Goal: Task Accomplishment & Management: Complete application form

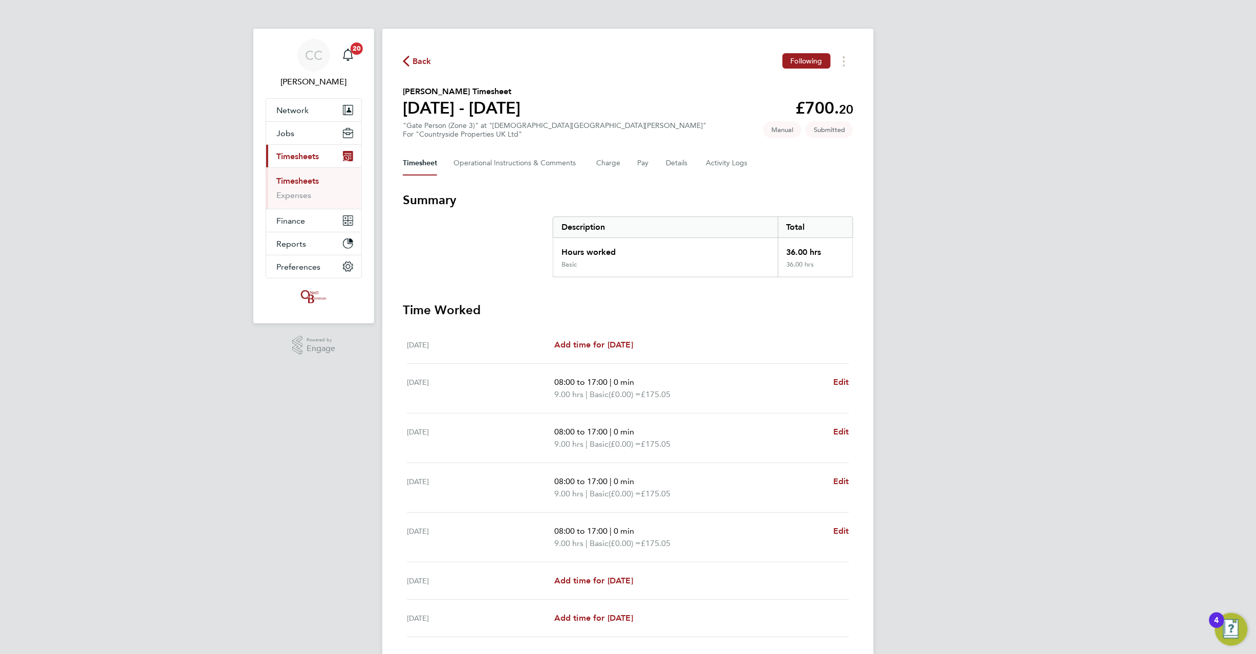
click at [419, 60] on span "Back" at bounding box center [422, 61] width 19 height 12
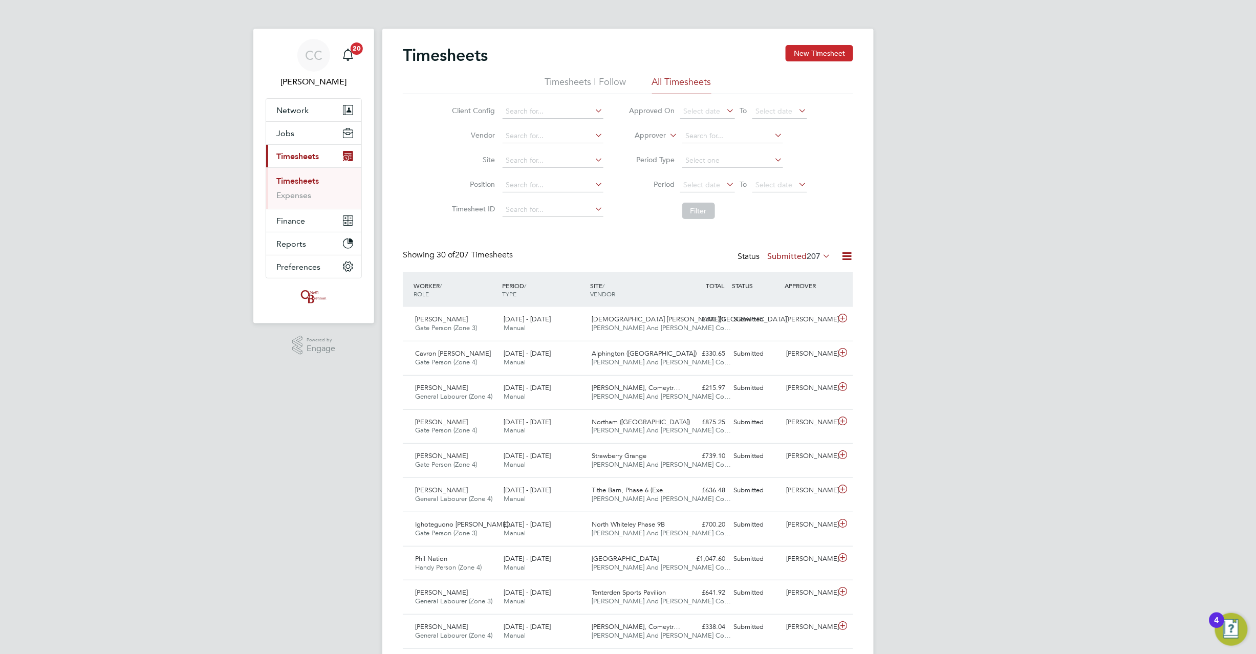
click at [827, 49] on button "New Timesheet" at bounding box center [820, 53] width 68 height 16
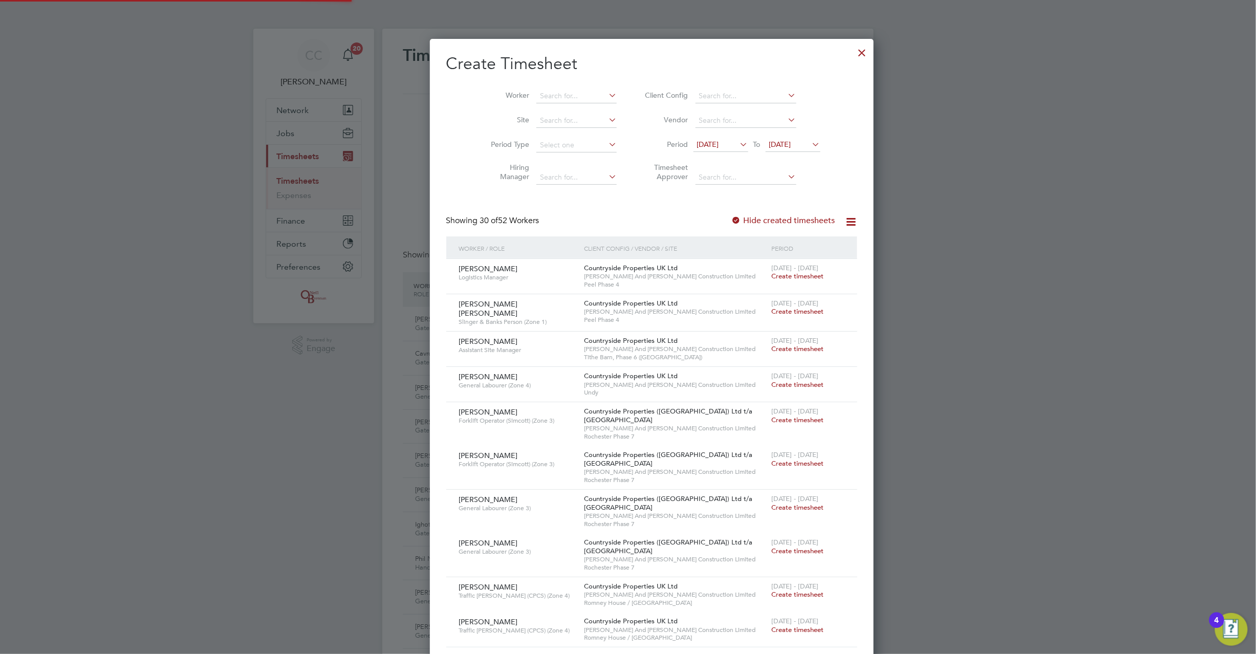
click at [607, 95] on icon at bounding box center [607, 95] width 0 height 14
click at [535, 105] on li "[PERSON_NAME] er" at bounding box center [556, 110] width 88 height 14
type input "[PERSON_NAME]"
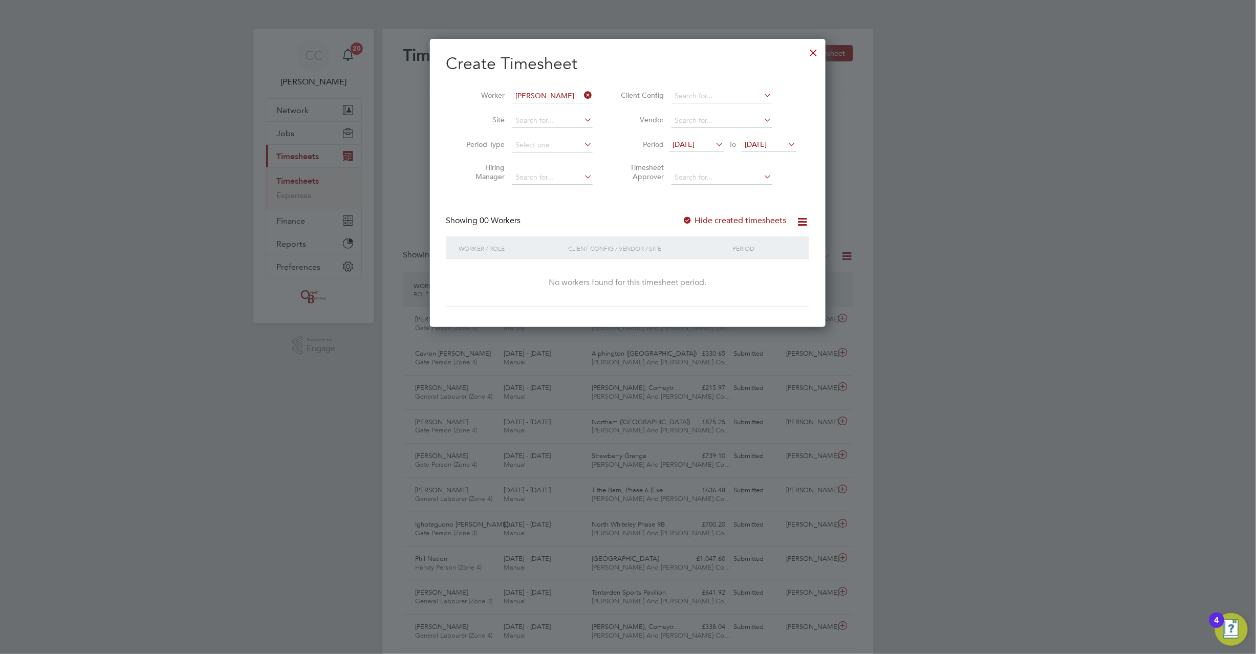
click at [701, 225] on div "Hide created timesheets" at bounding box center [736, 221] width 106 height 11
click at [699, 221] on label "Hide created timesheets" at bounding box center [735, 221] width 104 height 10
click at [694, 220] on label "Hide created timesheets" at bounding box center [735, 221] width 104 height 10
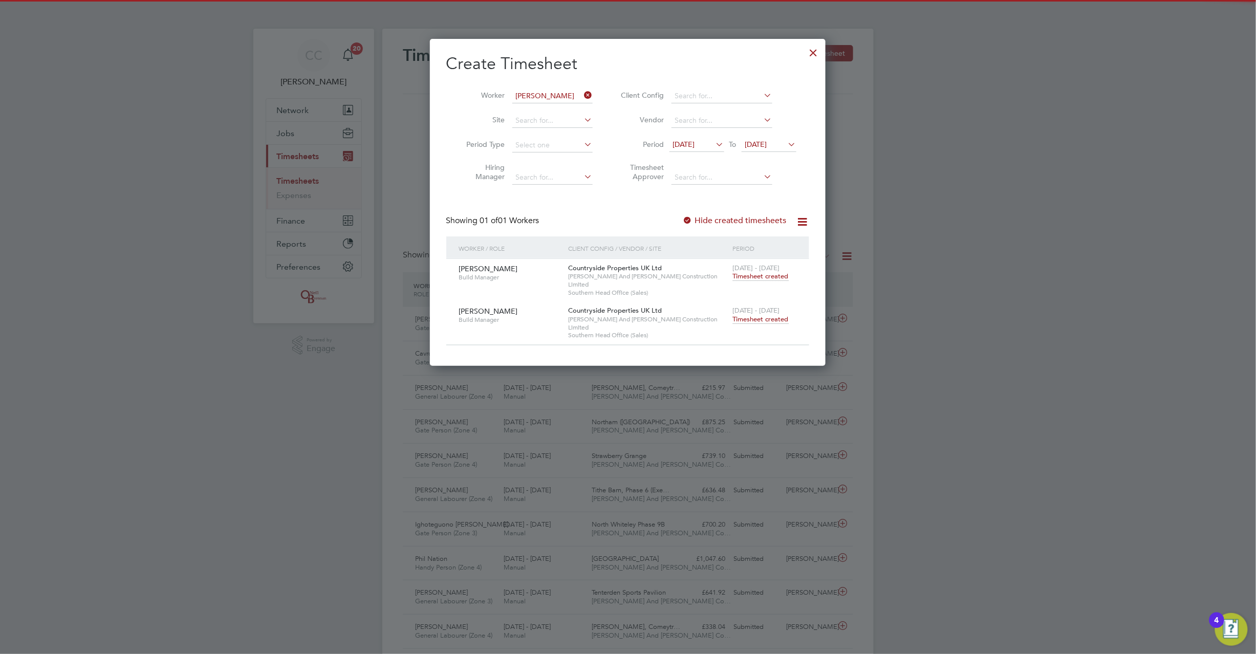
click at [762, 315] on span "Timesheet created" at bounding box center [761, 319] width 56 height 9
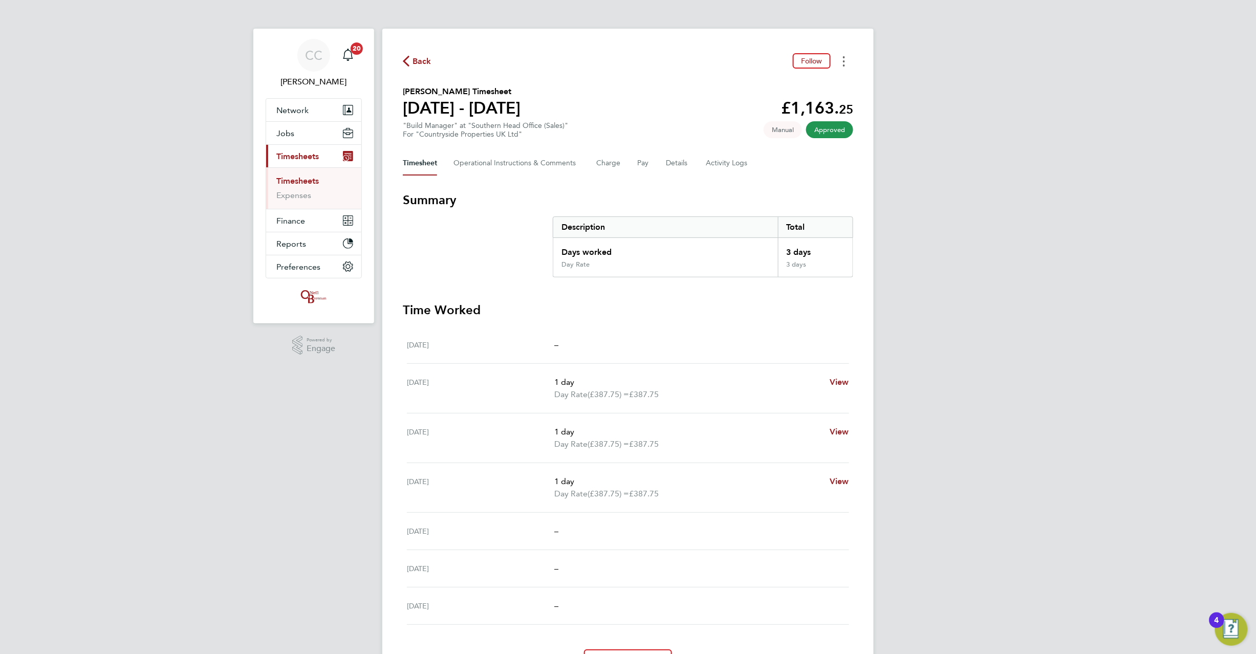
click at [846, 58] on button "Timesheets Menu" at bounding box center [844, 61] width 18 height 16
click at [815, 78] on link "Download timesheet" at bounding box center [792, 84] width 123 height 20
click at [869, 160] on div "Back Follow [PERSON_NAME] Timesheet [DATE] - [DATE] £1,163. 25 "Build Manager" …" at bounding box center [627, 364] width 491 height 670
click at [420, 58] on span "Back" at bounding box center [422, 61] width 19 height 12
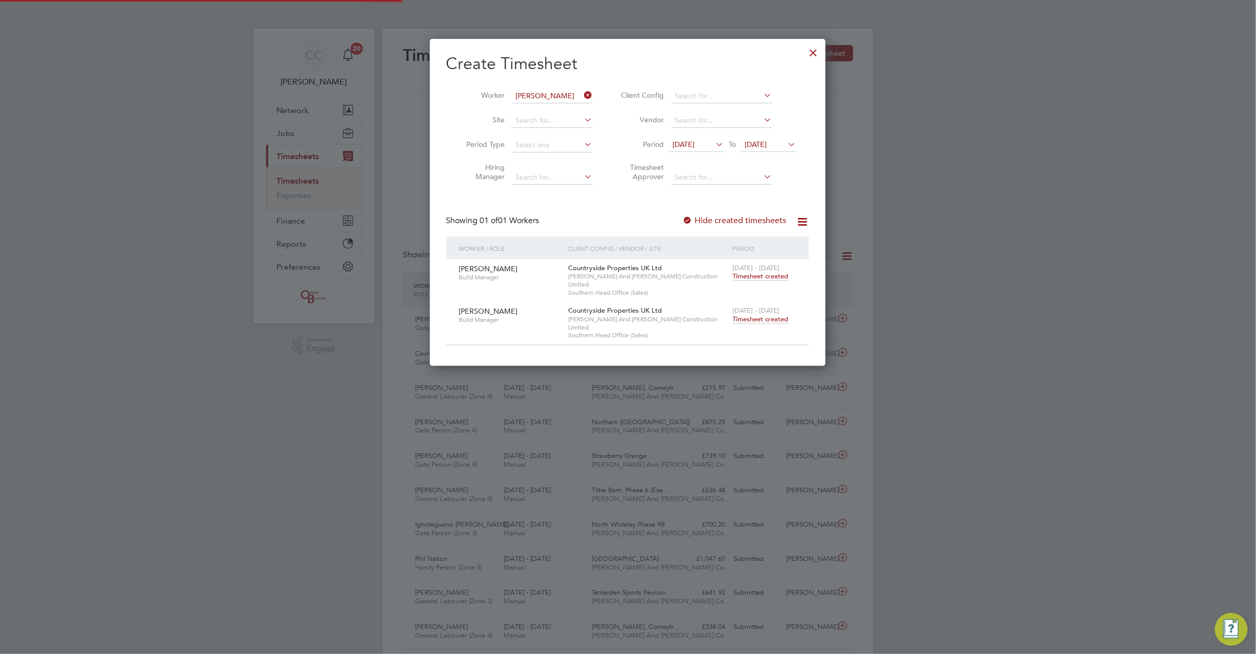
scroll to position [26, 89]
click at [583, 99] on icon at bounding box center [583, 95] width 0 height 14
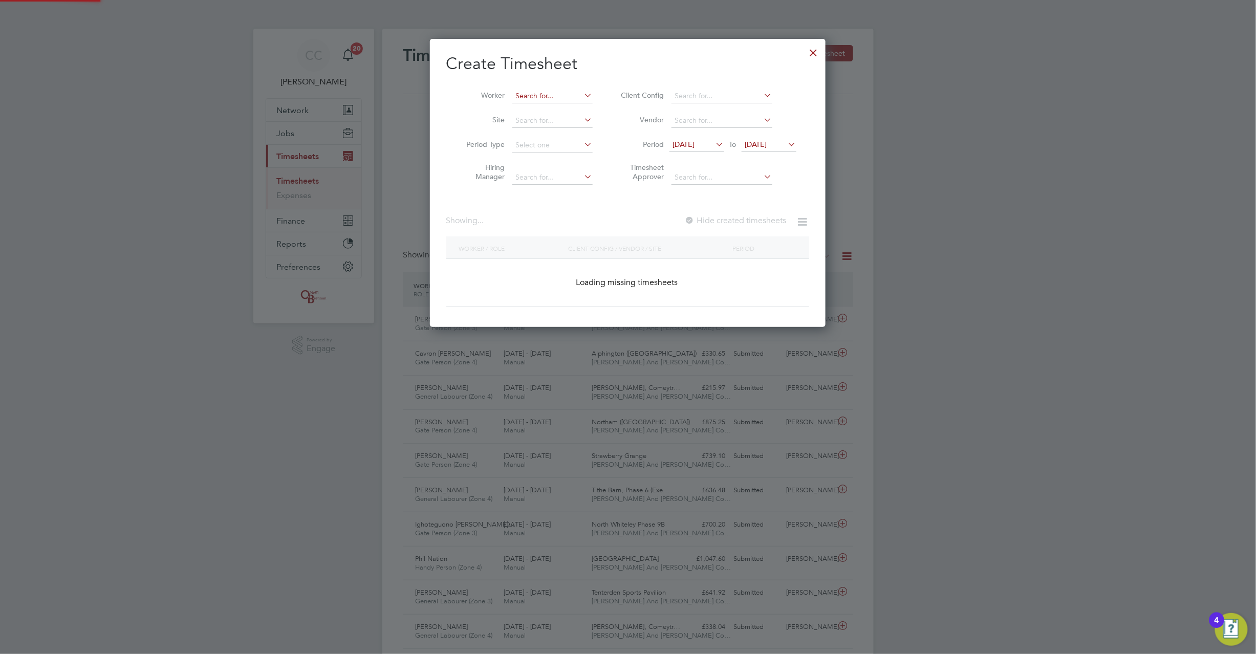
click at [562, 95] on input at bounding box center [552, 96] width 80 height 14
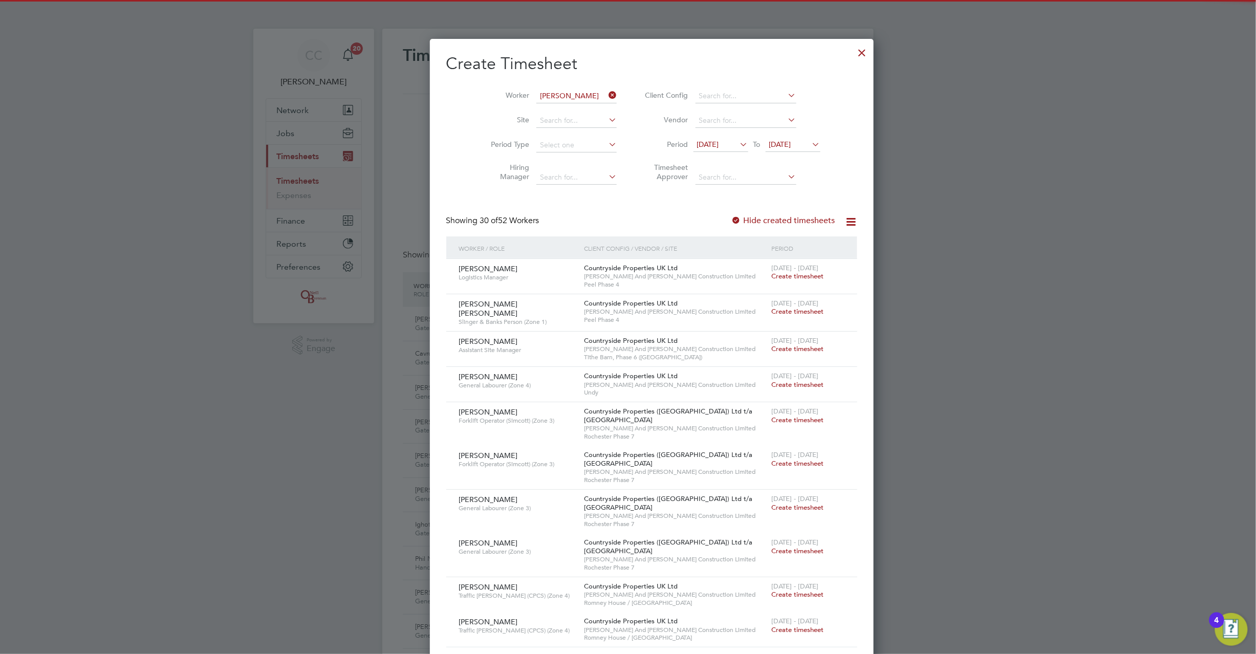
click at [539, 110] on li "[PERSON_NAME]" at bounding box center [575, 110] width 126 height 14
type input "[PERSON_NAME]"
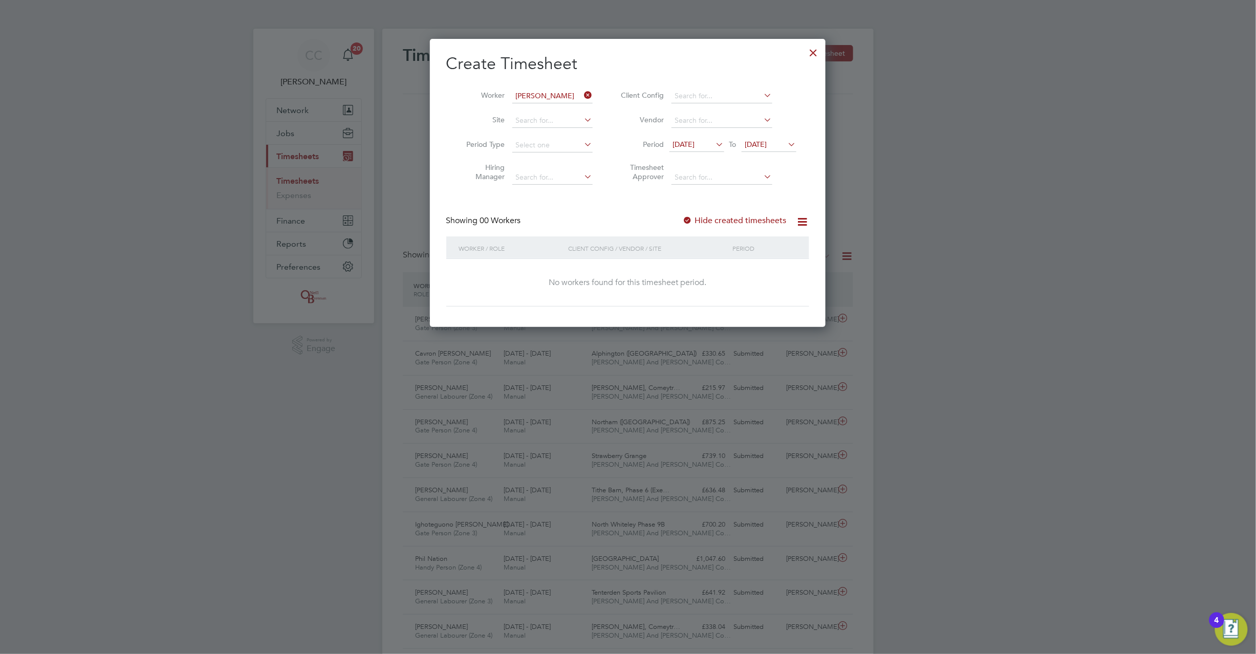
click at [687, 218] on div at bounding box center [688, 221] width 10 height 10
click at [689, 220] on div at bounding box center [688, 221] width 10 height 10
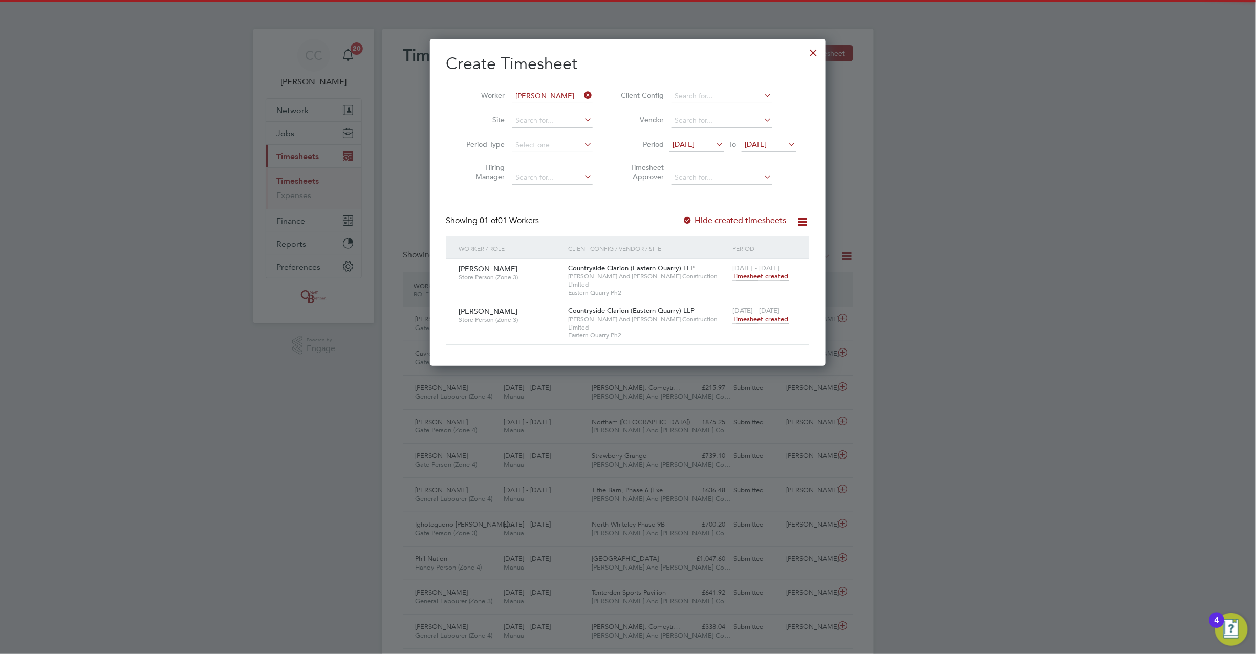
click at [763, 315] on span "Timesheet created" at bounding box center [761, 319] width 56 height 9
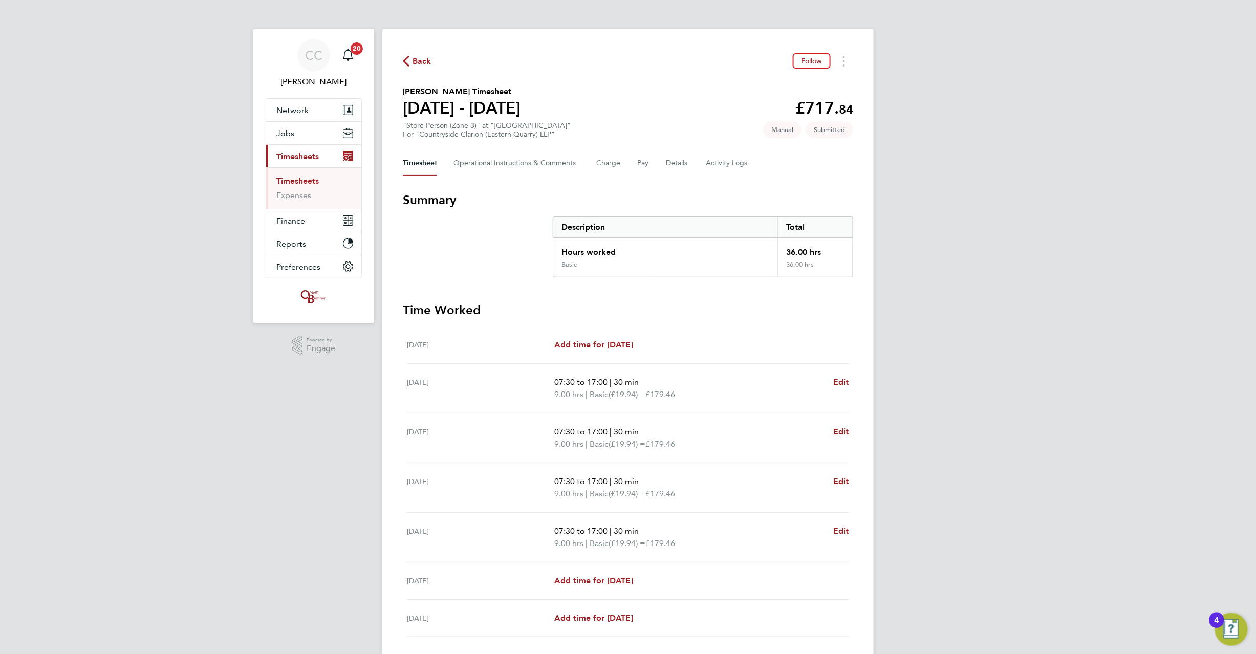
click at [412, 58] on span "Back" at bounding box center [417, 61] width 29 height 10
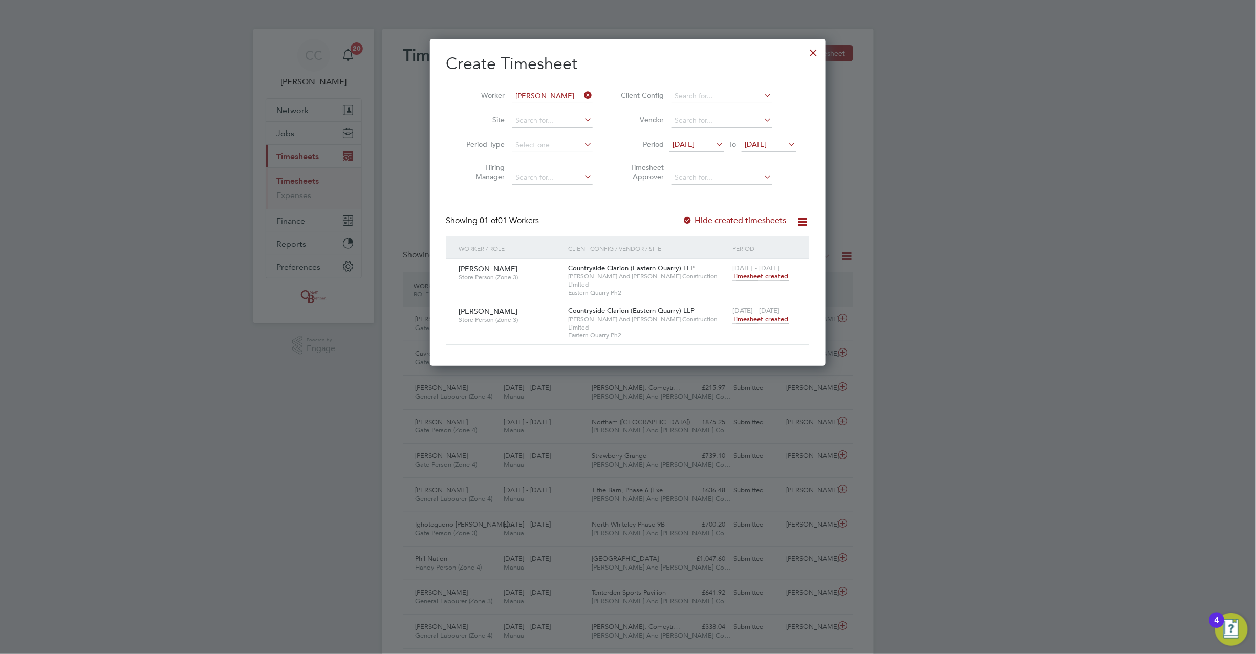
click at [583, 92] on icon at bounding box center [583, 95] width 0 height 14
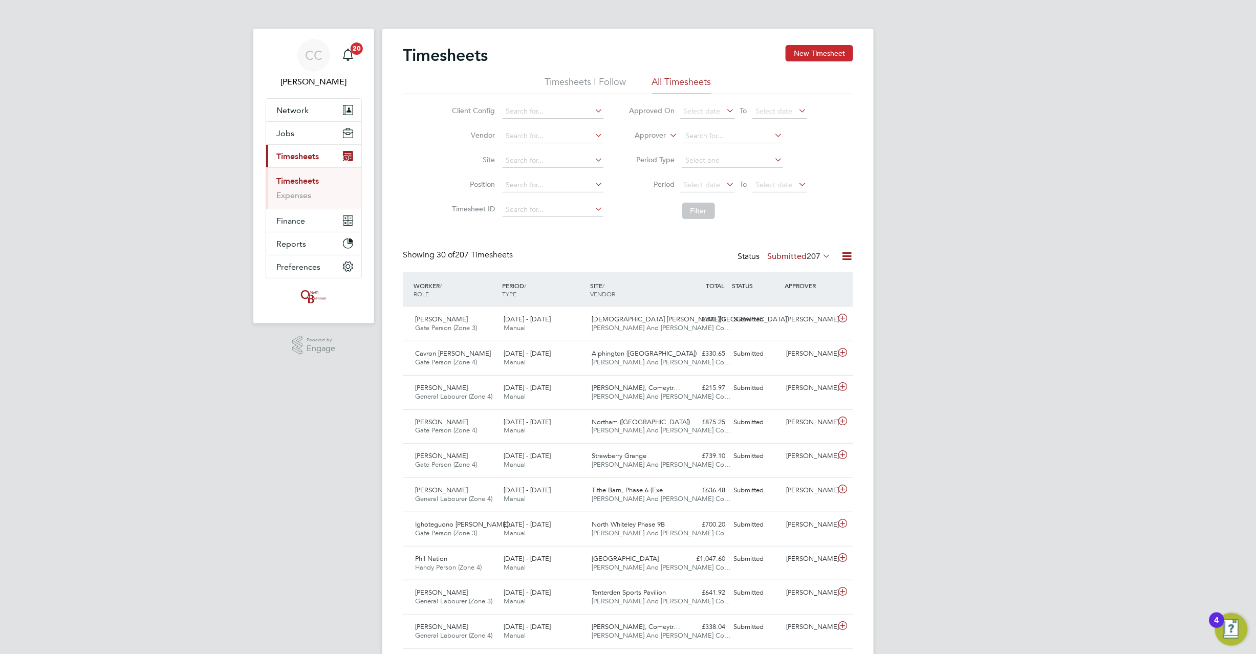
click at [807, 58] on button "New Timesheet" at bounding box center [820, 53] width 68 height 16
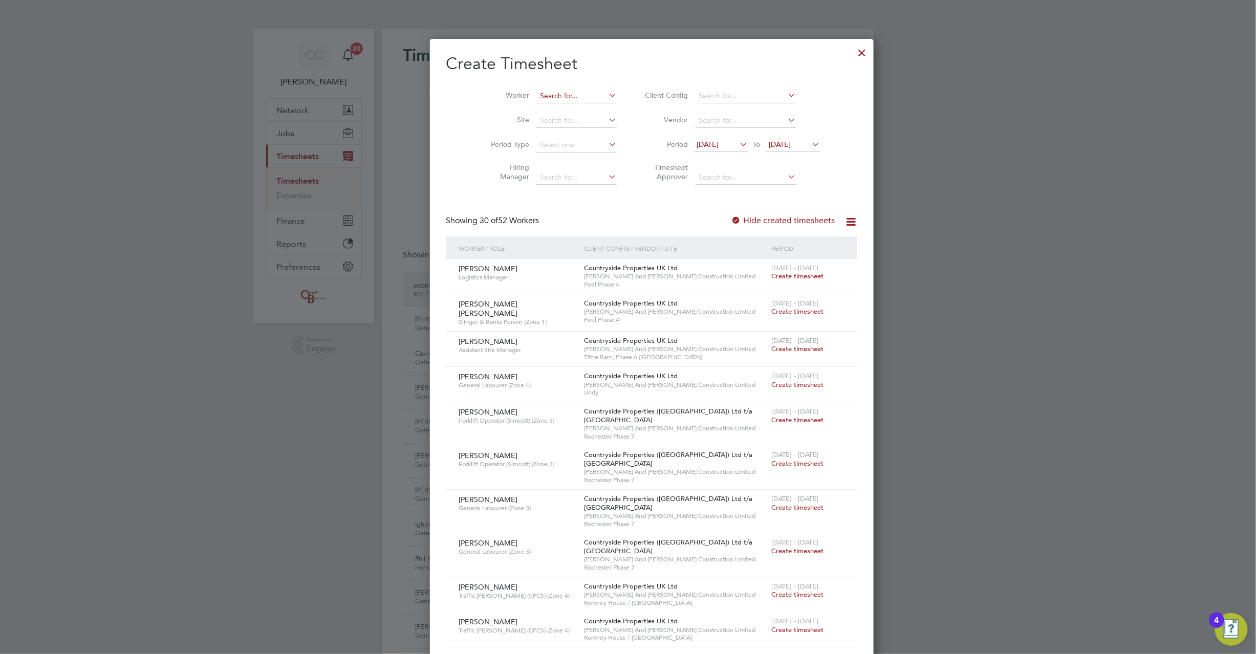
click at [536, 95] on input at bounding box center [576, 96] width 80 height 14
click at [577, 109] on b "Frie" at bounding box center [583, 109] width 13 height 9
type input "James Friend"
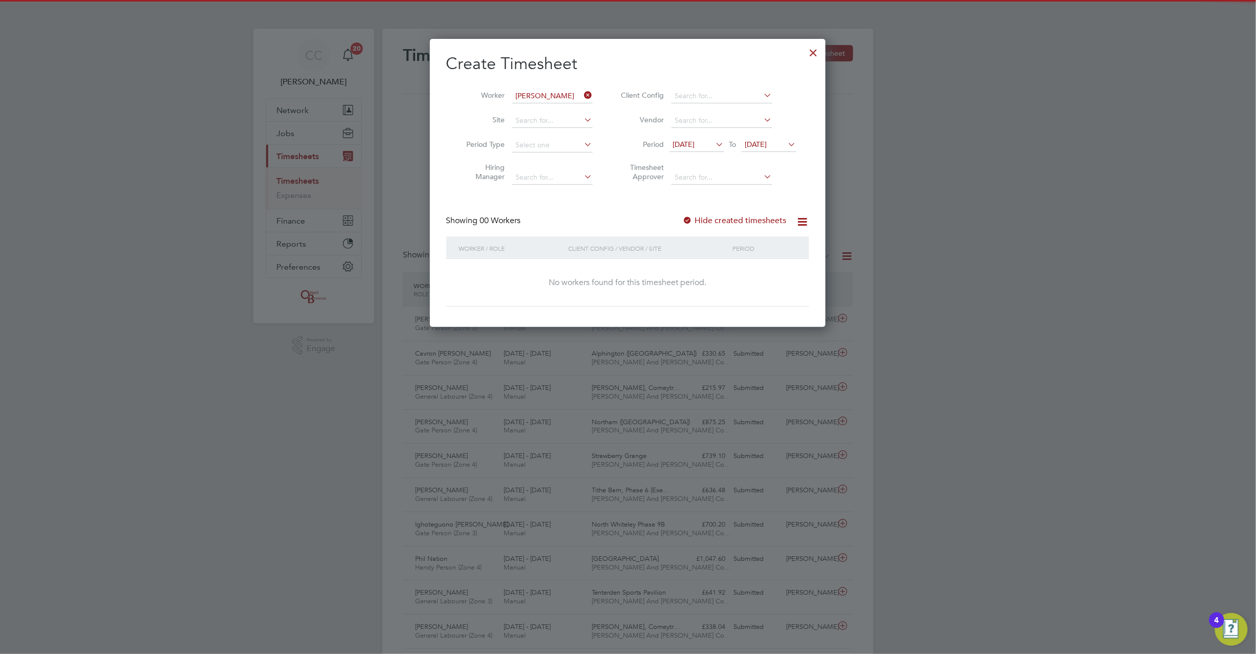
click at [686, 222] on div at bounding box center [688, 221] width 10 height 10
click at [691, 221] on div at bounding box center [688, 221] width 10 height 10
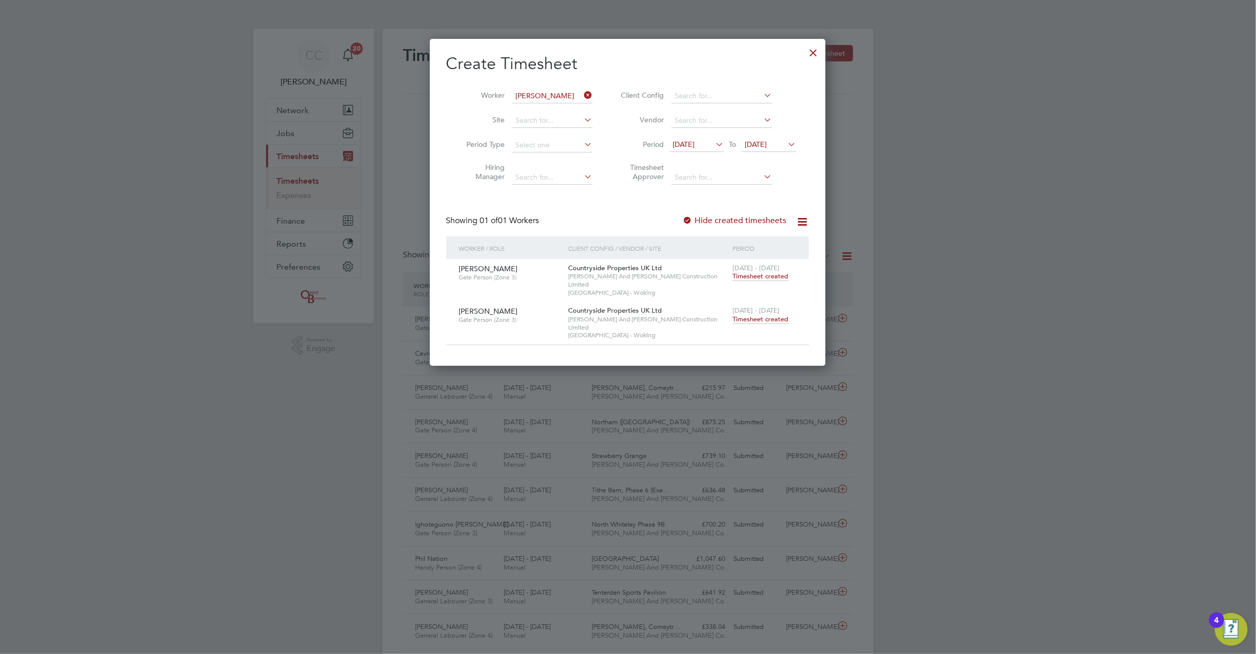
click at [772, 315] on span "Timesheet created" at bounding box center [761, 319] width 56 height 9
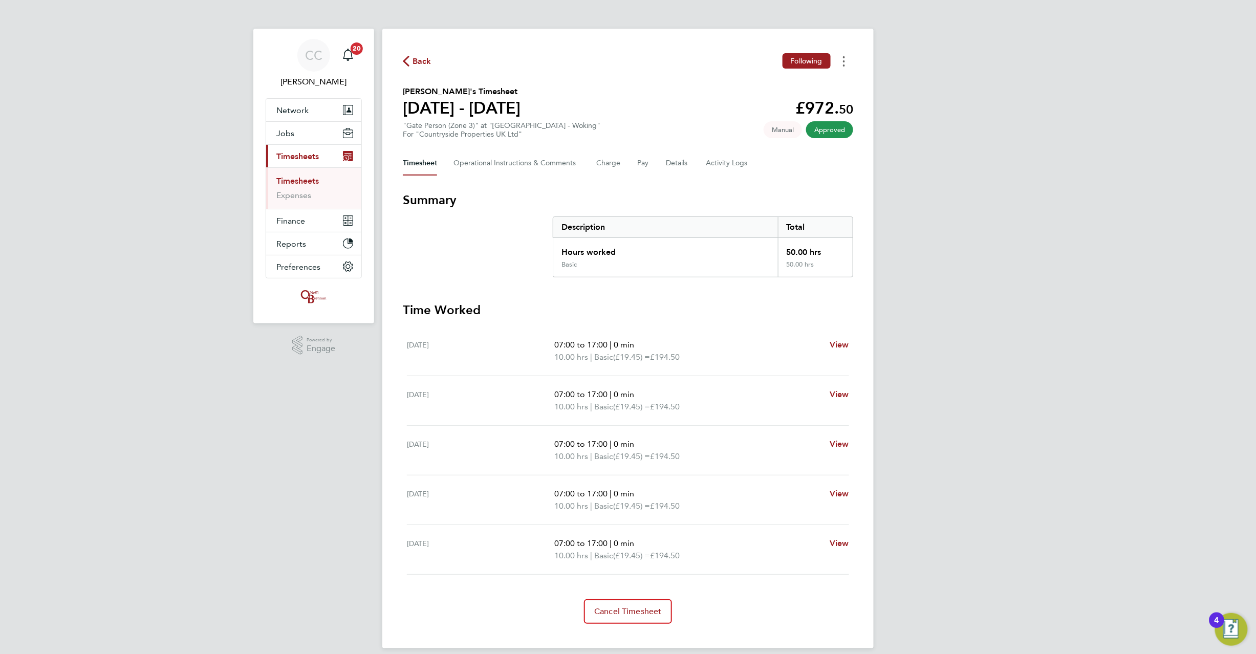
click at [841, 57] on button "Timesheets Menu" at bounding box center [844, 61] width 18 height 16
click at [798, 84] on link "Download timesheet" at bounding box center [792, 84] width 123 height 20
click at [405, 58] on icon "button" at bounding box center [406, 61] width 7 height 11
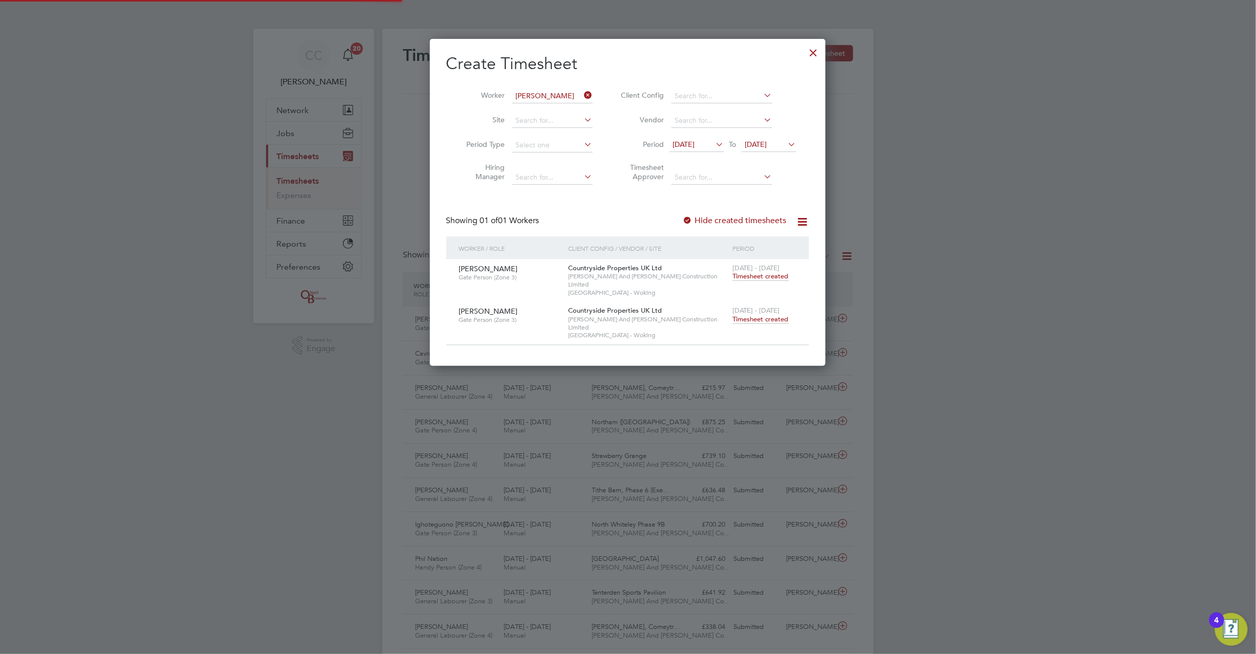
scroll to position [26, 89]
